Goal: Task Accomplishment & Management: Manage account settings

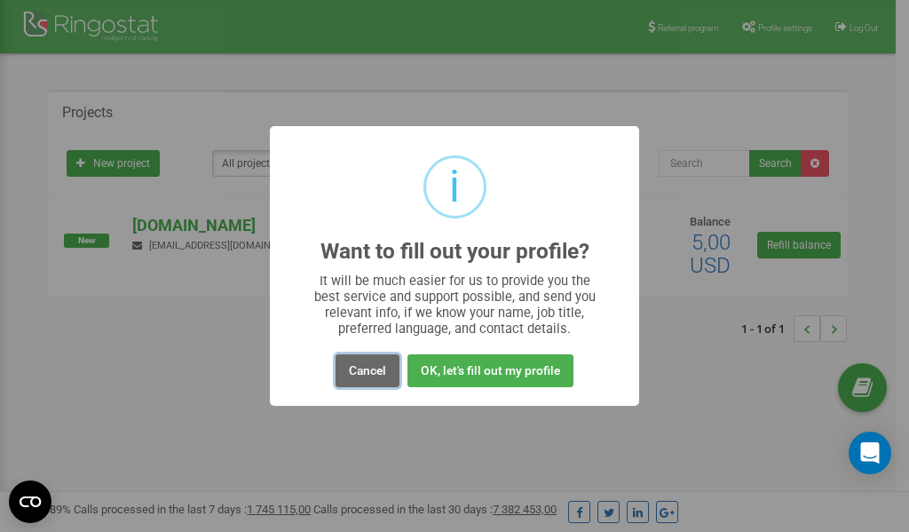
click at [371, 371] on button "Cancel" at bounding box center [368, 370] width 64 height 33
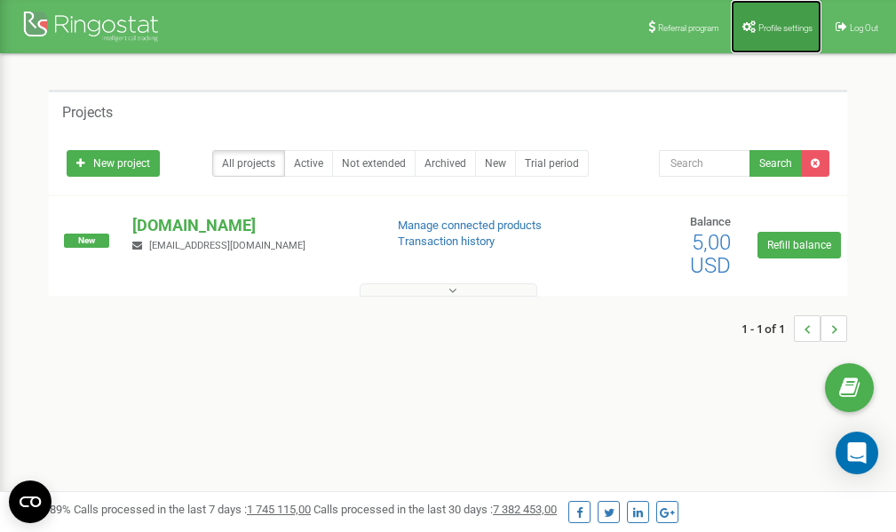
click at [773, 26] on span "Profile settings" at bounding box center [785, 28] width 54 height 10
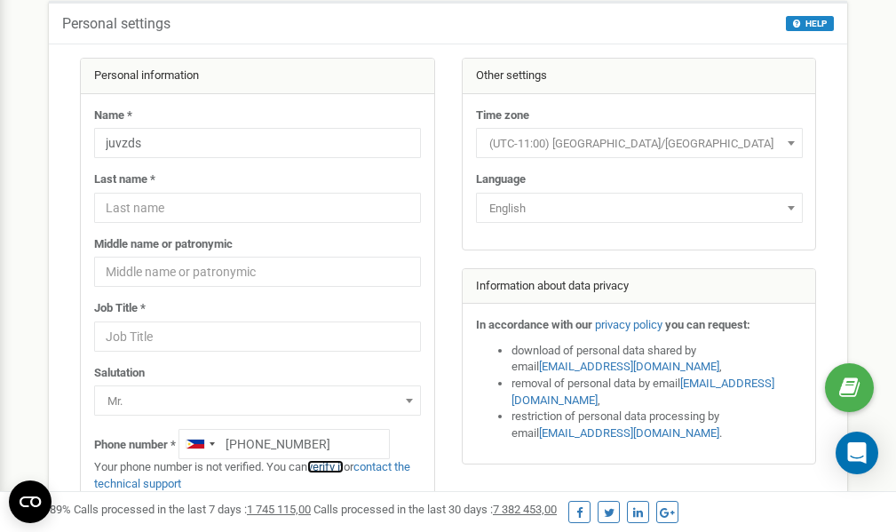
click at [334, 465] on link "verify it" at bounding box center [325, 466] width 36 height 13
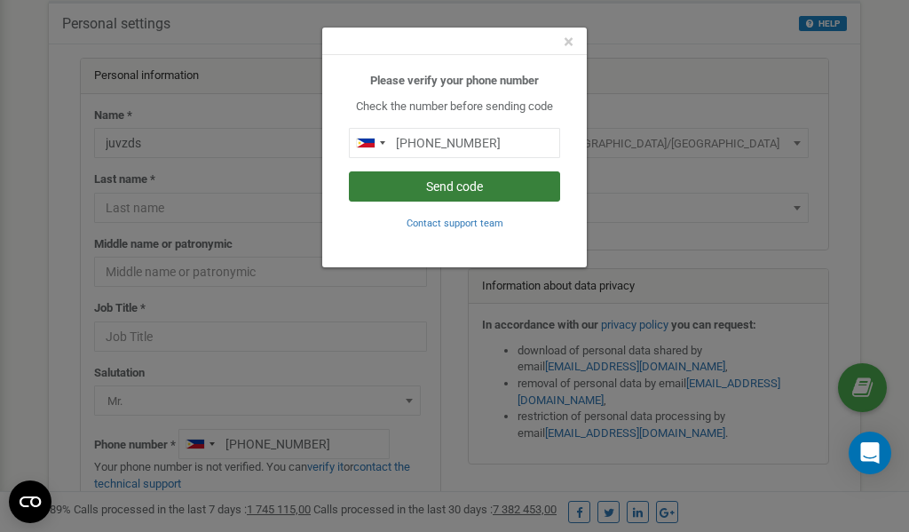
click at [440, 186] on button "Send code" at bounding box center [454, 186] width 211 height 30
